Goal: Task Accomplishment & Management: Manage account settings

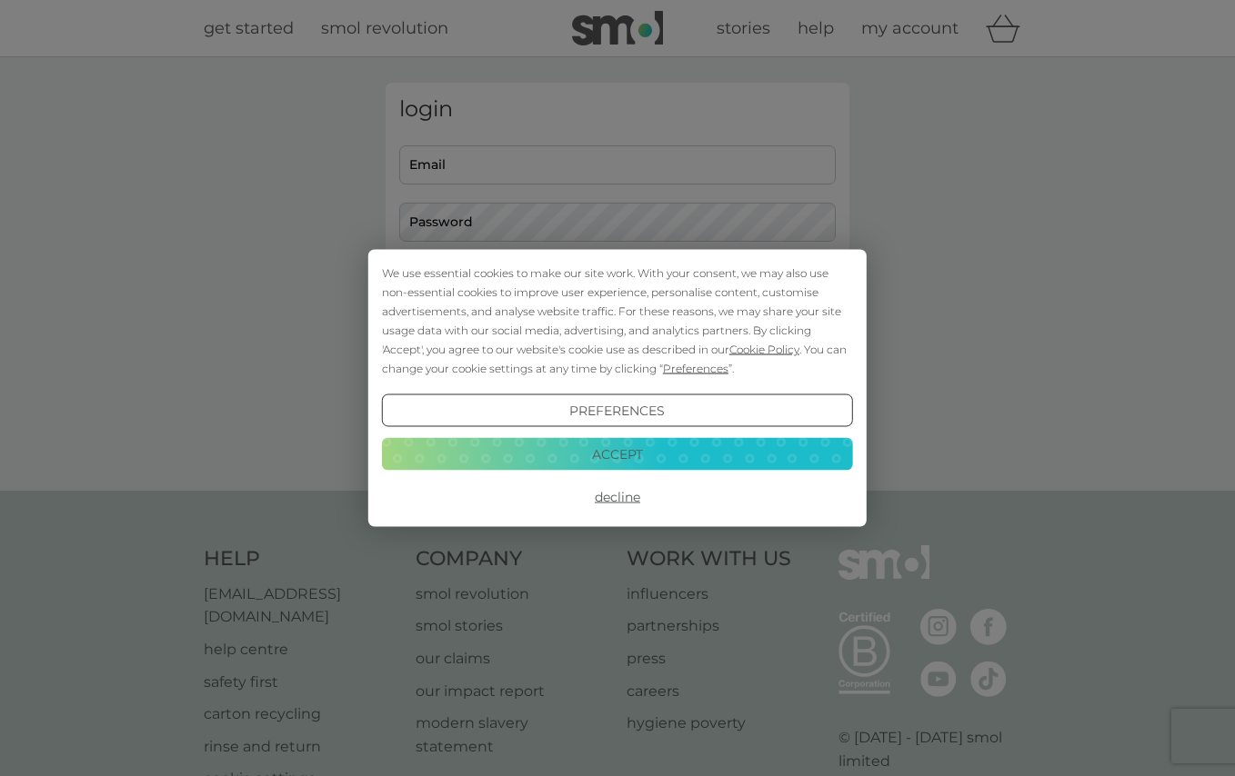
type input "cat_smh@yahoo.co.uk"
click at [674, 454] on button "Accept" at bounding box center [617, 453] width 471 height 33
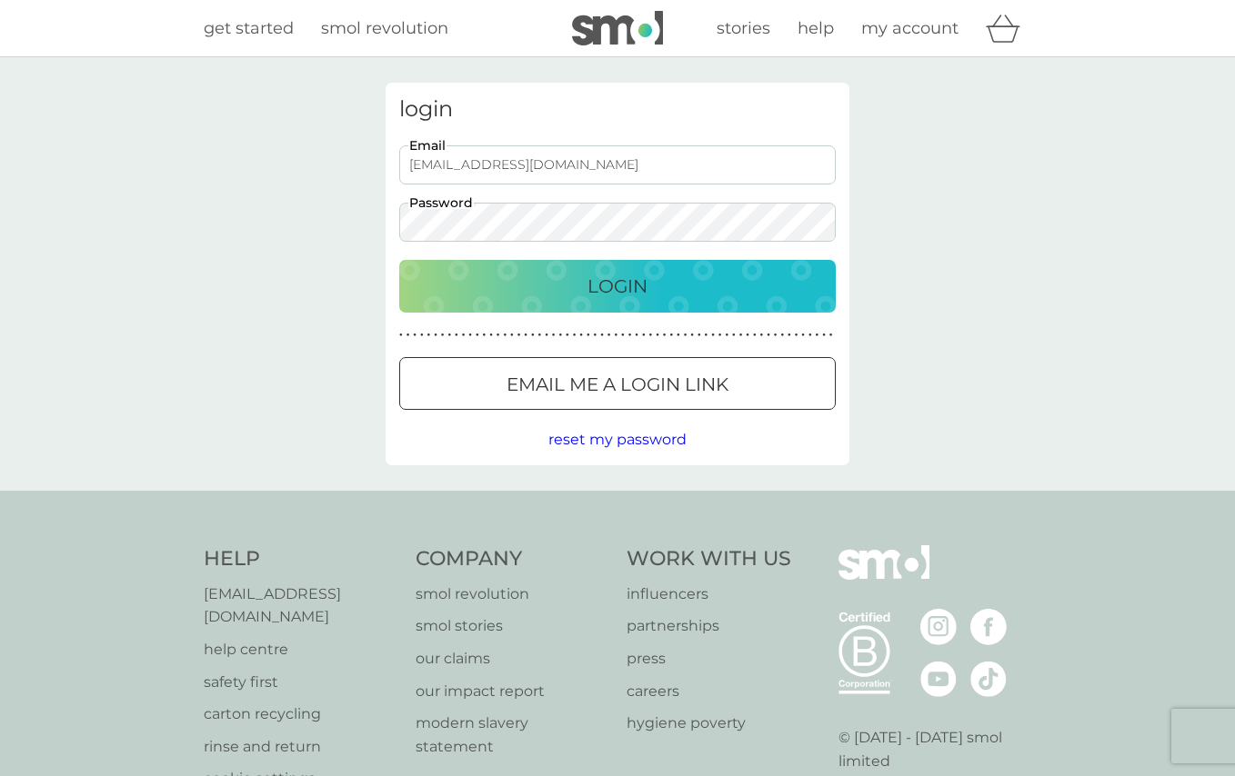
click at [630, 295] on p "Login" at bounding box center [617, 286] width 60 height 29
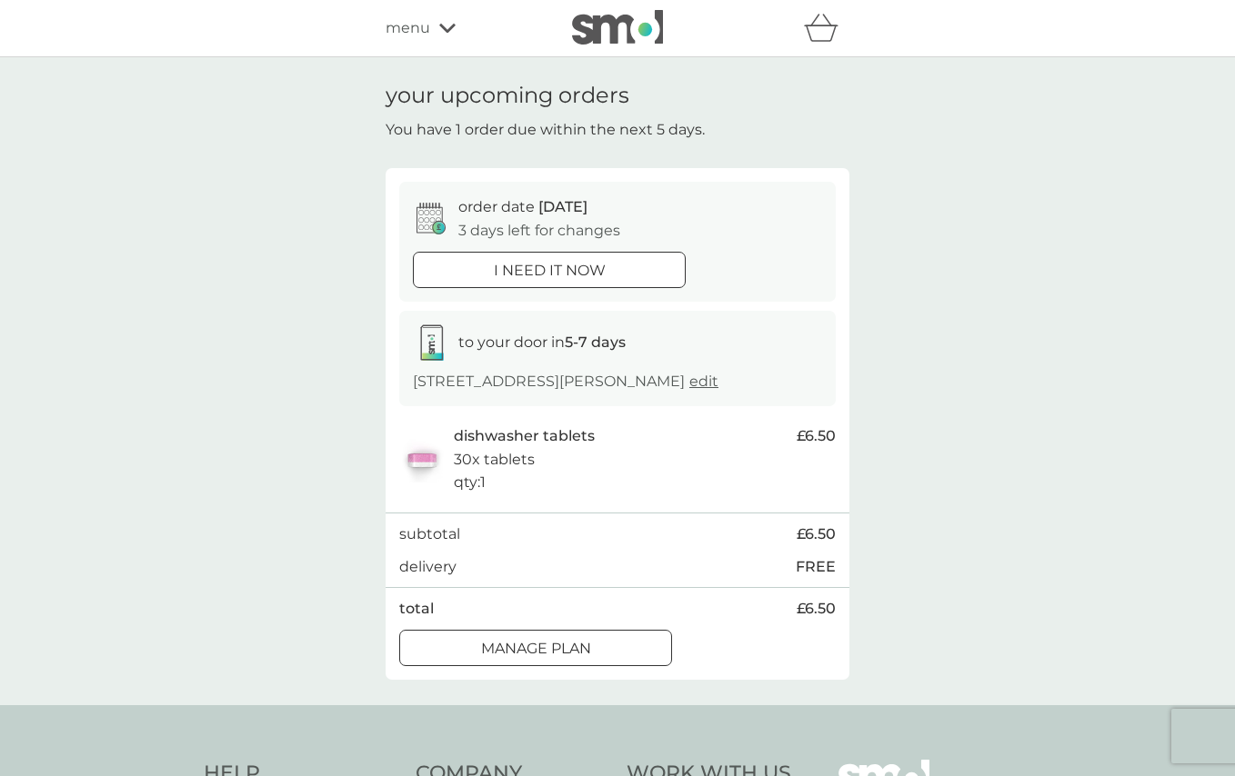
click at [557, 658] on div at bounding box center [535, 648] width 65 height 19
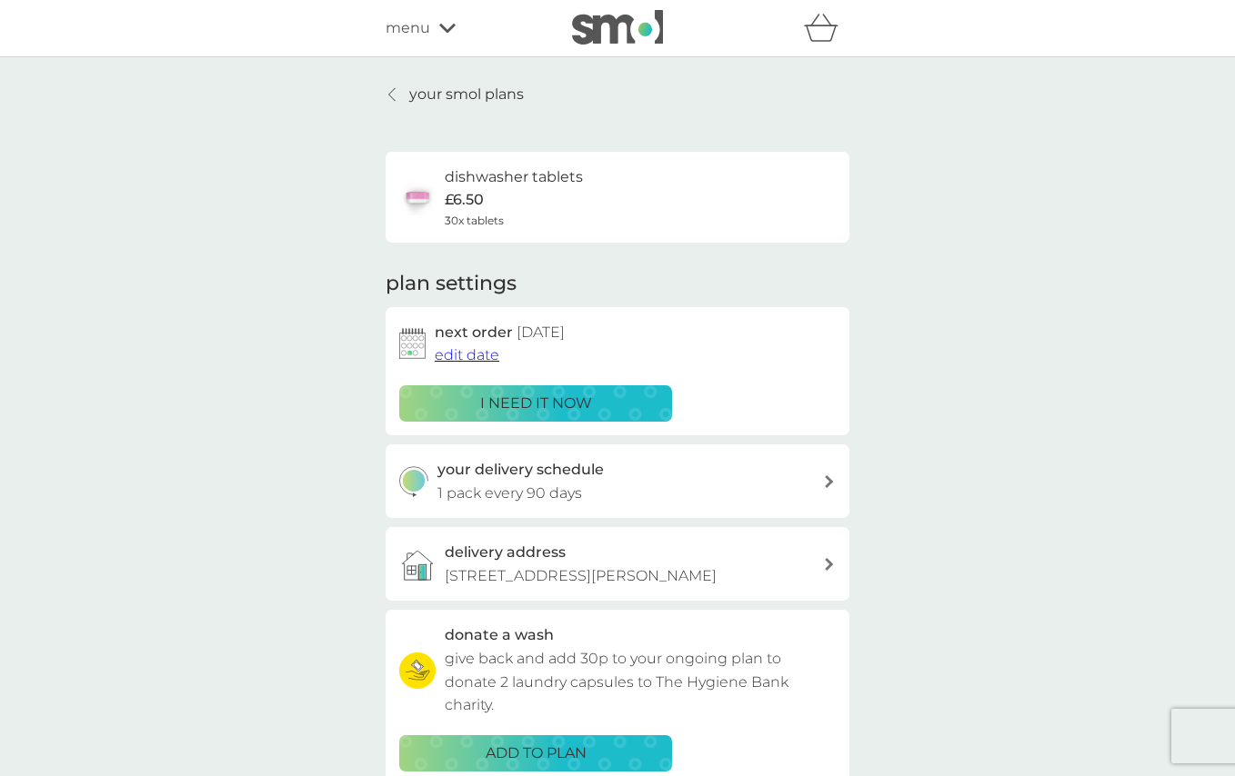
click at [488, 349] on span "edit date" at bounding box center [467, 354] width 65 height 17
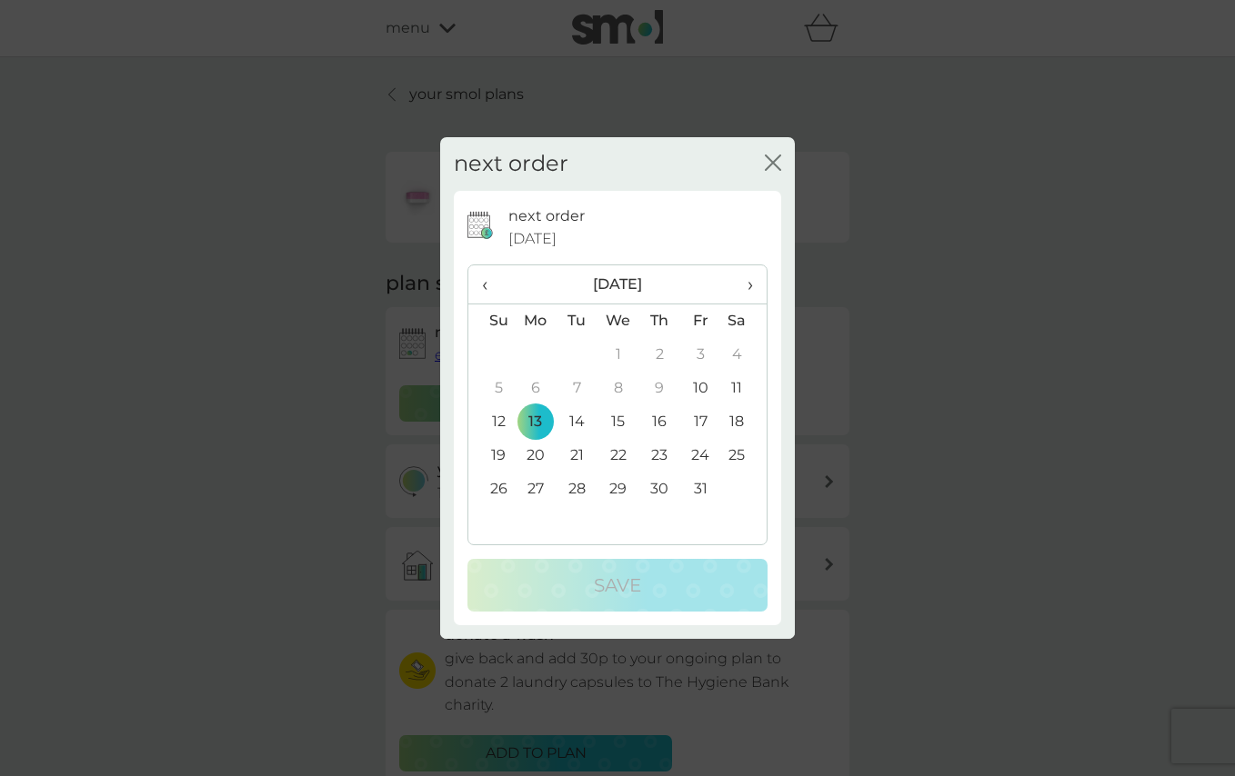
click at [539, 458] on td "20" at bounding box center [536, 456] width 42 height 34
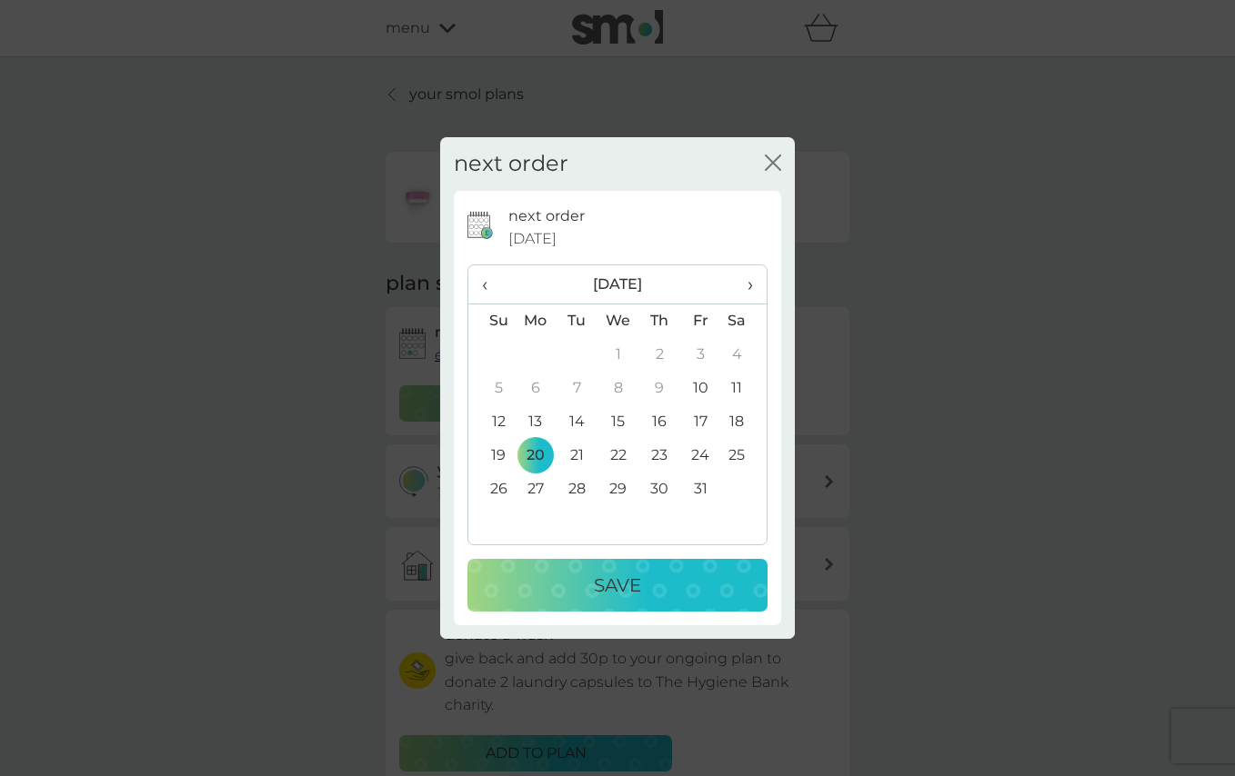
click at [573, 565] on button "Save" at bounding box center [617, 585] width 300 height 53
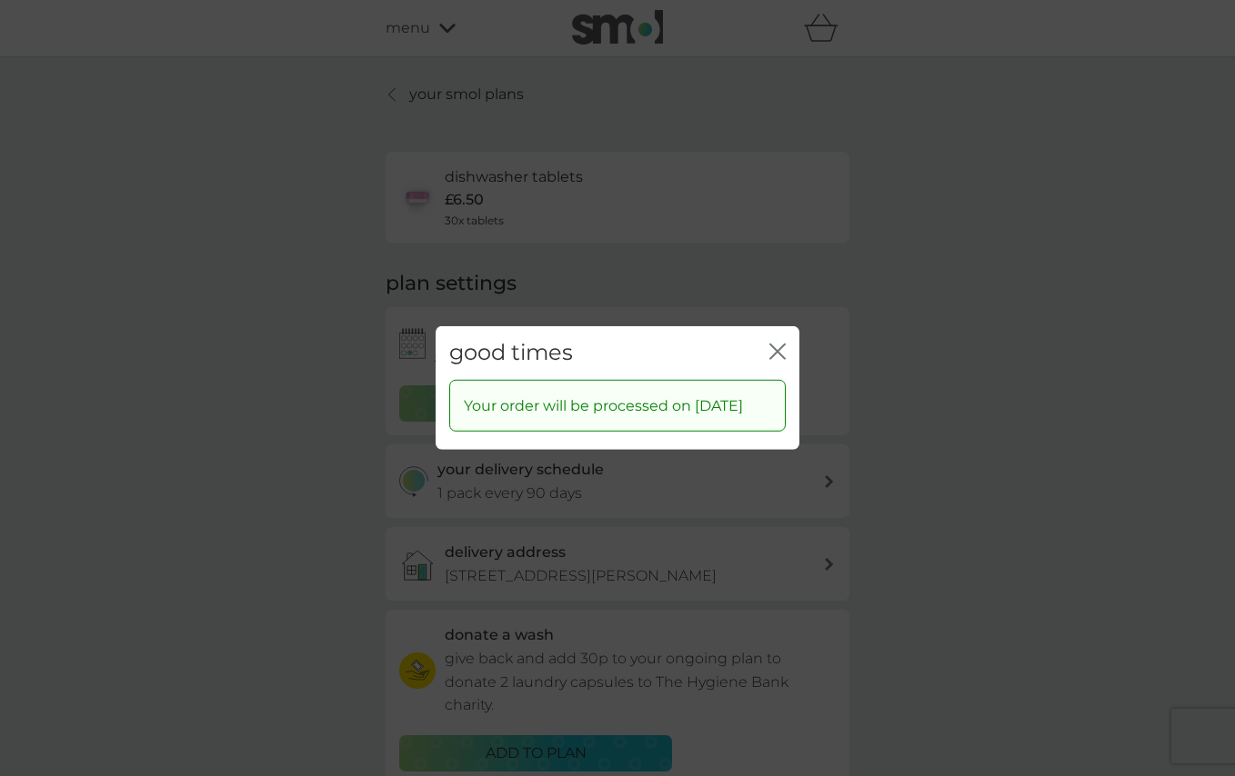
click at [775, 326] on div "good times close" at bounding box center [617, 353] width 364 height 54
click at [775, 344] on icon "close" at bounding box center [777, 352] width 16 height 16
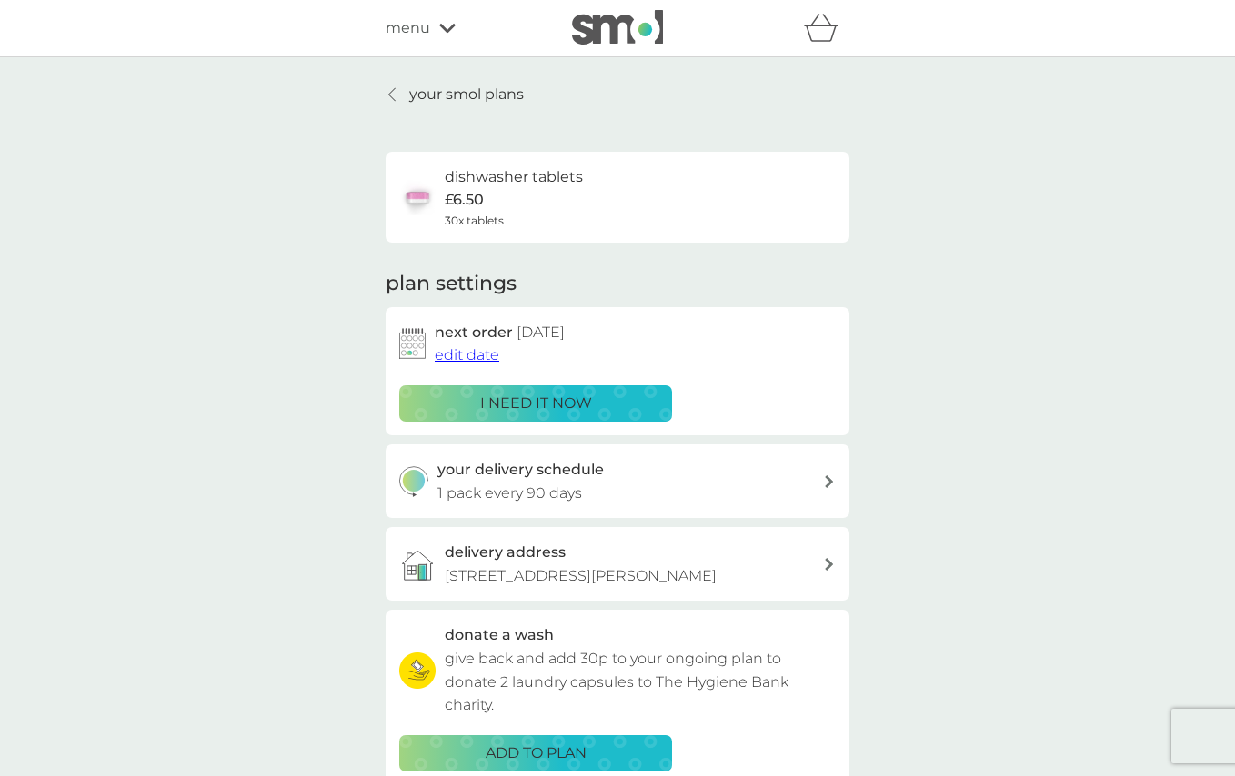
click at [397, 96] on div at bounding box center [392, 94] width 13 height 15
